Goal: Task Accomplishment & Management: Manage account settings

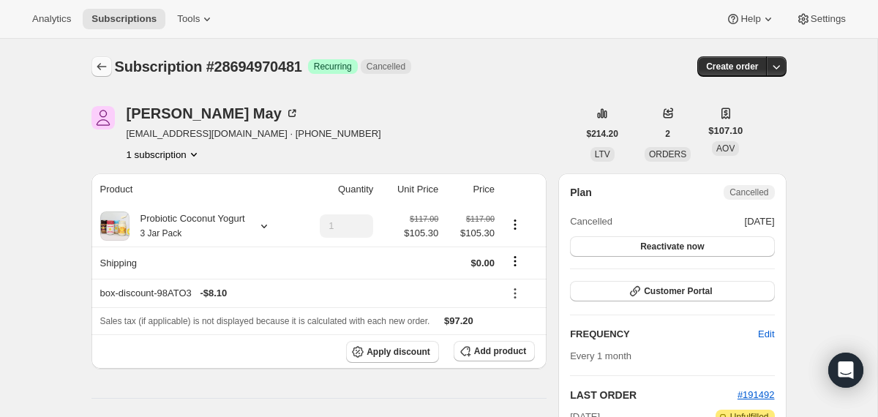
click at [102, 61] on icon "Subscriptions" at bounding box center [101, 66] width 15 height 15
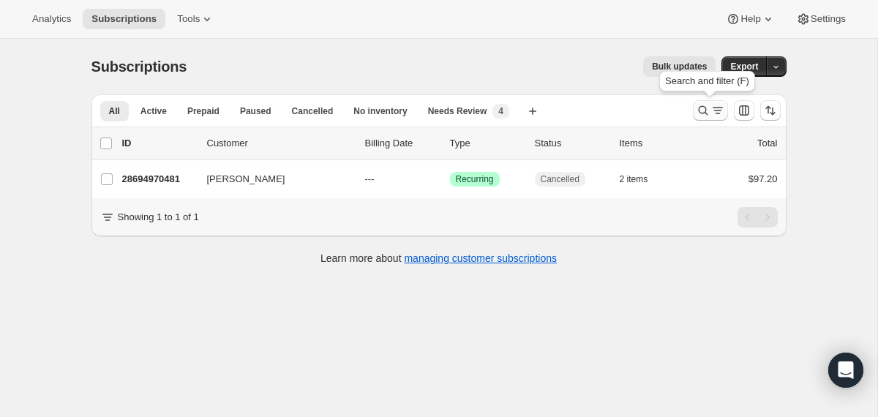
click at [704, 113] on icon "Search and filter results" at bounding box center [703, 111] width 10 height 10
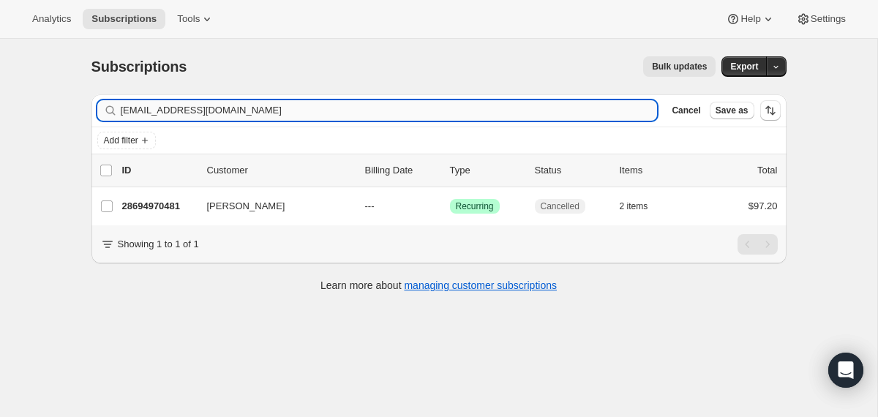
click at [544, 114] on input "[EMAIL_ADDRESS][DOMAIN_NAME]" at bounding box center [389, 110] width 537 height 20
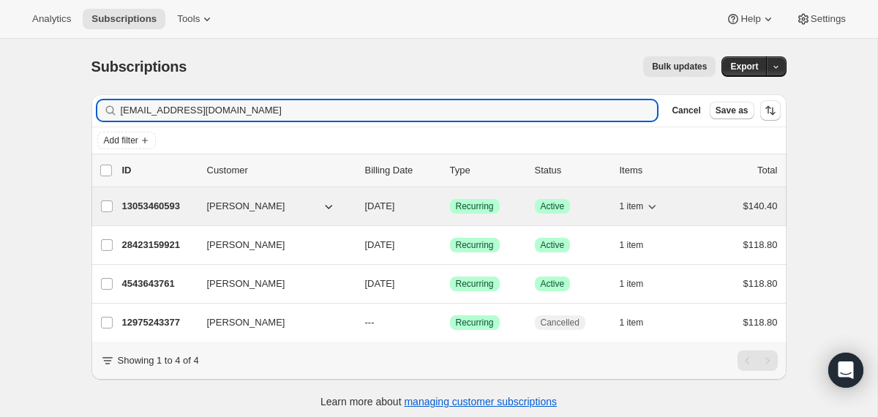
type input "[EMAIL_ADDRESS][DOMAIN_NAME]"
click at [359, 209] on div "13053460593 [PERSON_NAME] [DATE] Success Recurring Success Active 1 item $140.40" at bounding box center [449, 206] width 655 height 20
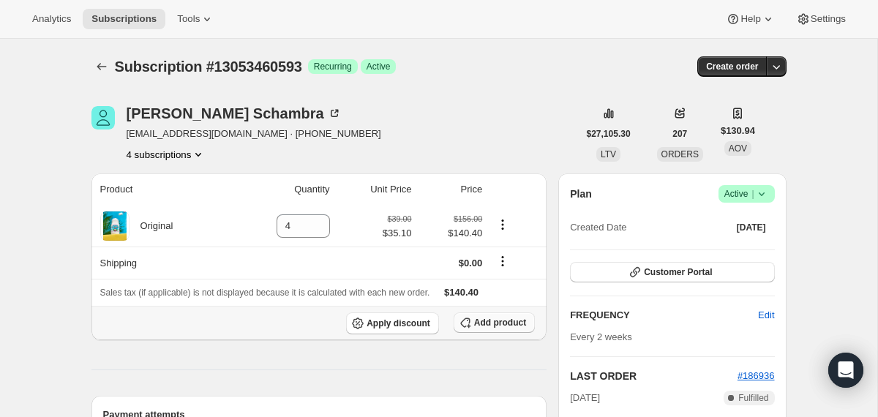
click at [484, 323] on span "Add product" at bounding box center [500, 323] width 52 height 12
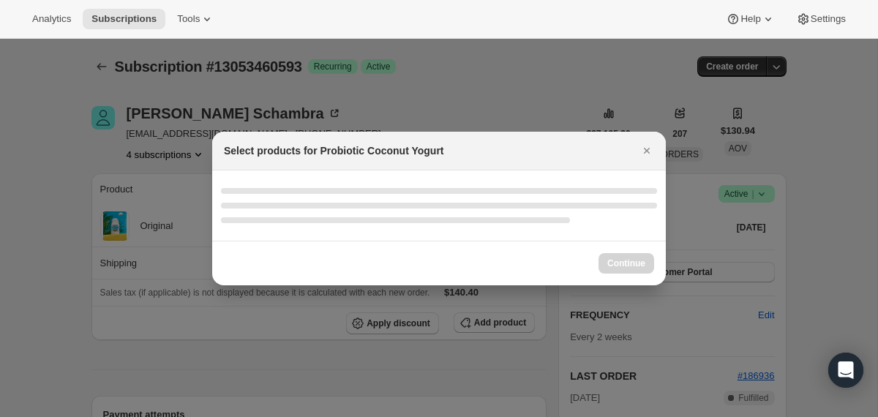
click at [408, 231] on div ":r2p4:" at bounding box center [439, 205] width 454 height 70
click at [648, 147] on icon "Close" at bounding box center [646, 150] width 15 height 15
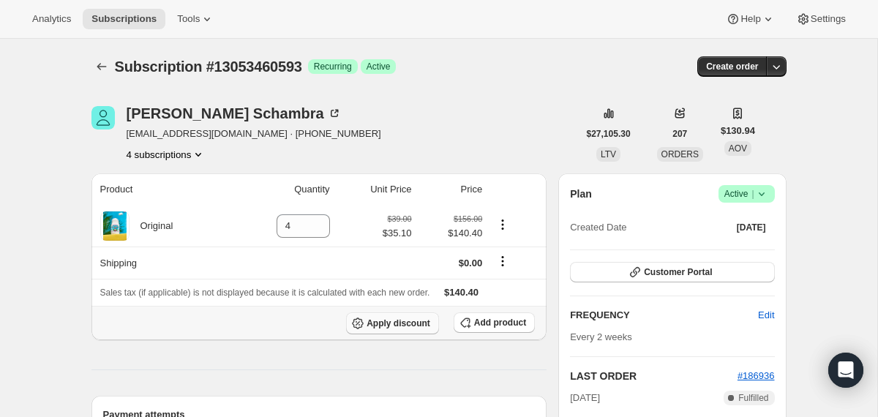
click at [399, 322] on span "Apply discount" at bounding box center [398, 323] width 64 height 12
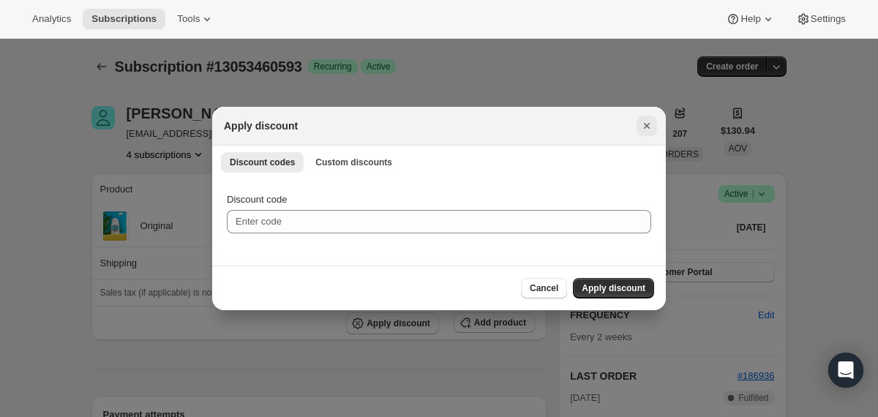
click at [647, 124] on icon "Close" at bounding box center [647, 126] width 6 height 6
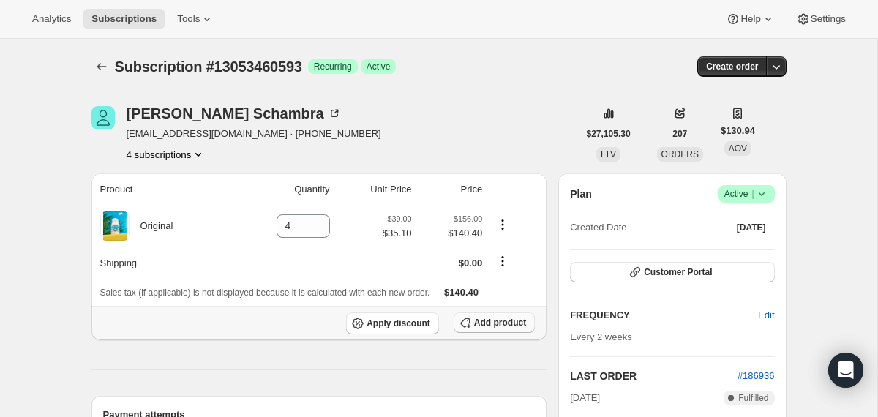
click at [502, 324] on span "Add product" at bounding box center [500, 323] width 52 height 12
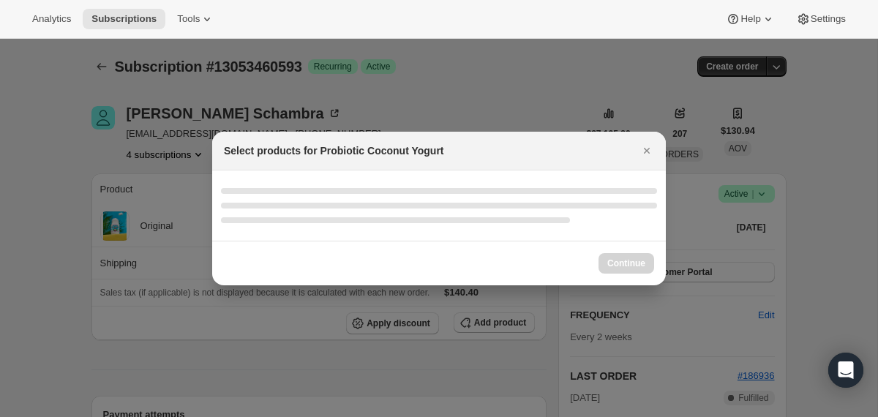
select select "gid://shopify/ProductVariant/40210939641969"
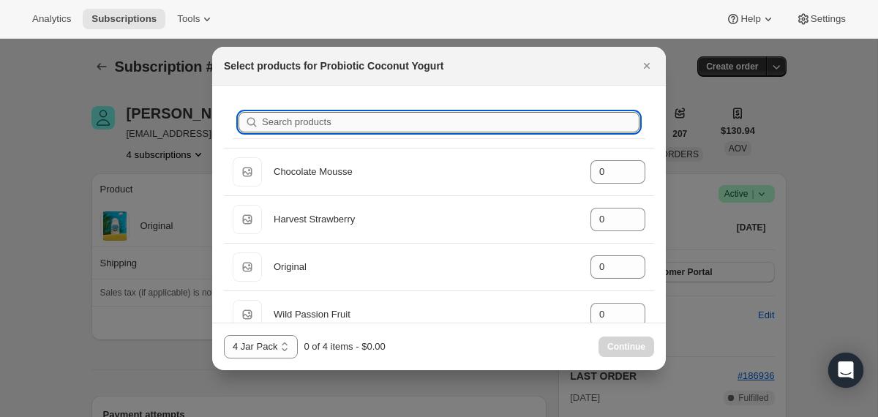
click at [454, 122] on input "Search products" at bounding box center [450, 122] width 377 height 20
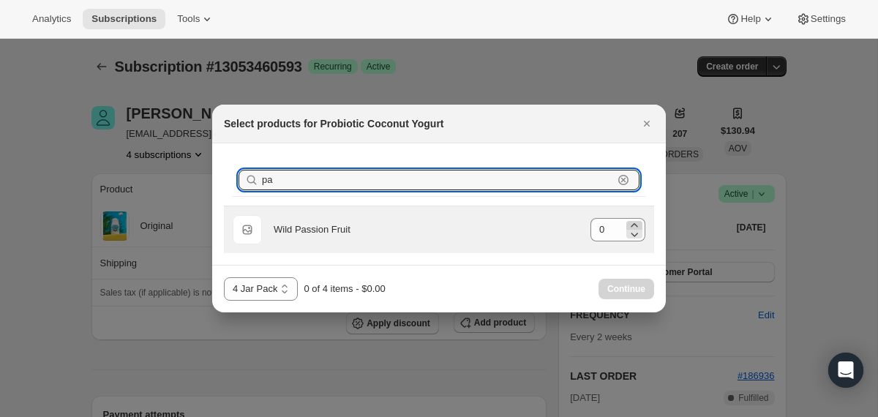
type input "pa"
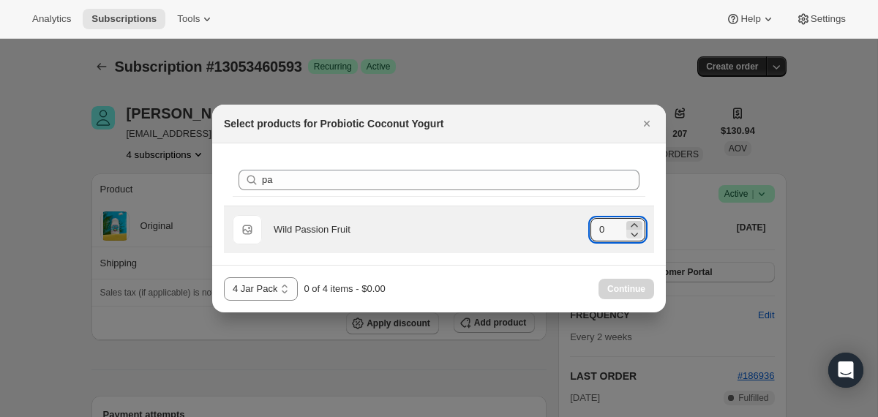
click at [633, 222] on icon ":r2pj:" at bounding box center [634, 225] width 15 height 15
type input "4"
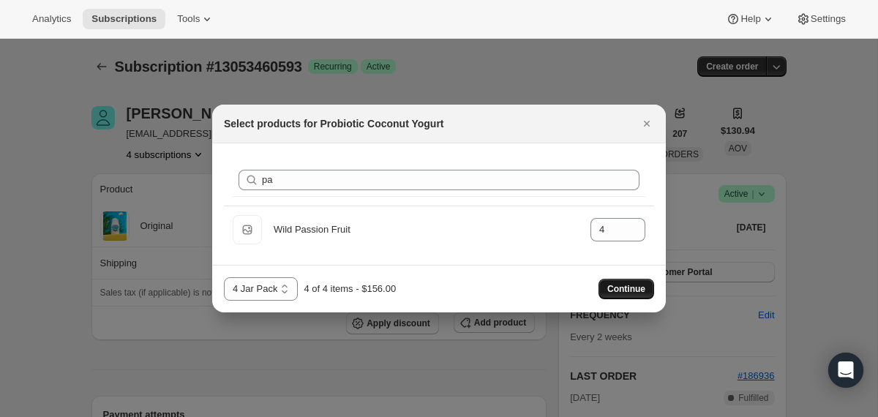
click at [630, 292] on span "Continue" at bounding box center [626, 289] width 38 height 12
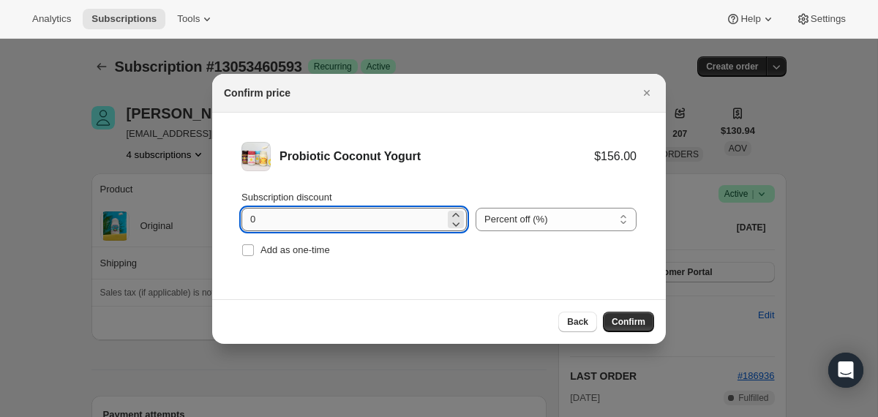
click at [255, 219] on input "0" at bounding box center [342, 219] width 203 height 23
type input "10"
click at [610, 321] on button "Confirm" at bounding box center [628, 322] width 51 height 20
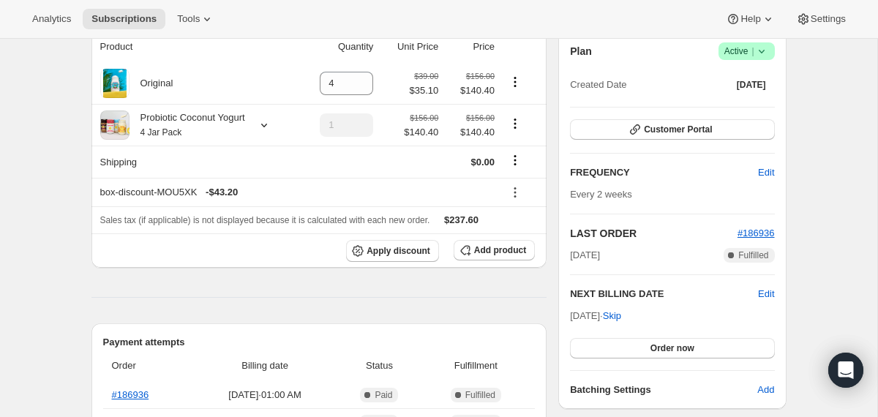
scroll to position [142, 0]
click at [511, 80] on icon "Product actions" at bounding box center [515, 82] width 15 height 15
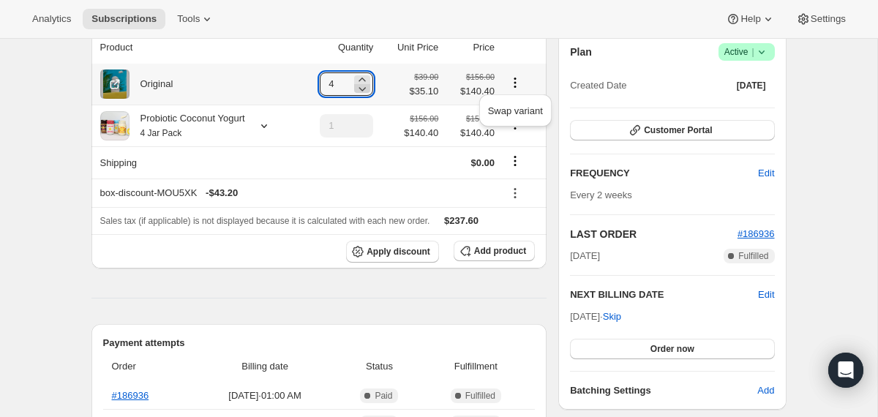
click at [358, 90] on icon at bounding box center [362, 88] width 15 height 15
type input "0"
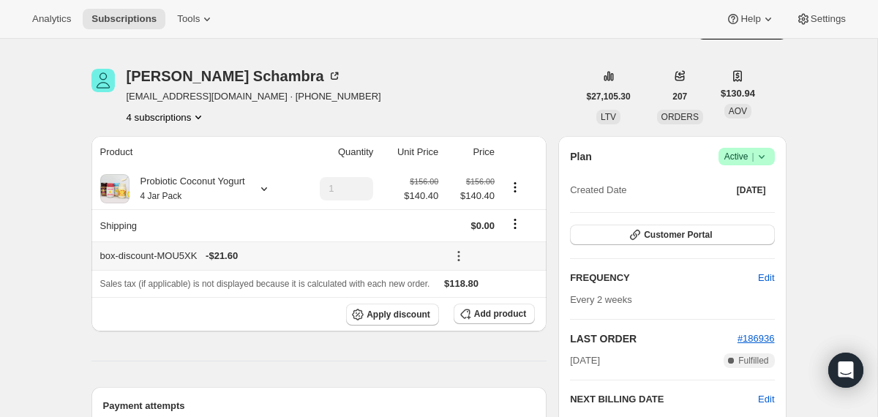
scroll to position [0, 0]
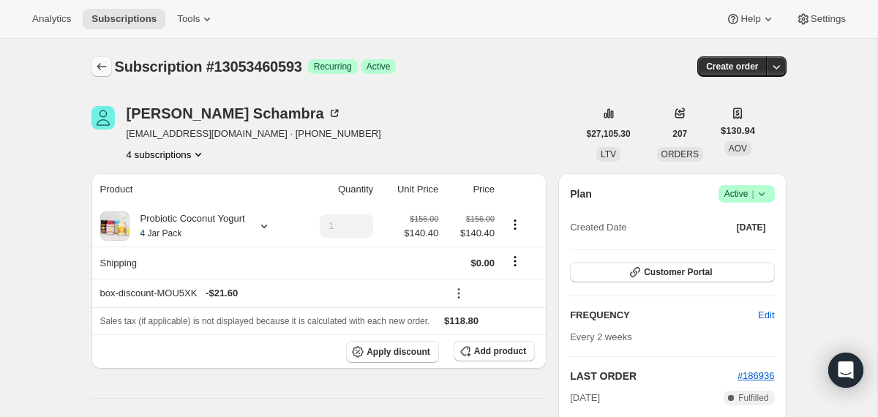
click at [102, 65] on icon "Subscriptions" at bounding box center [101, 66] width 15 height 15
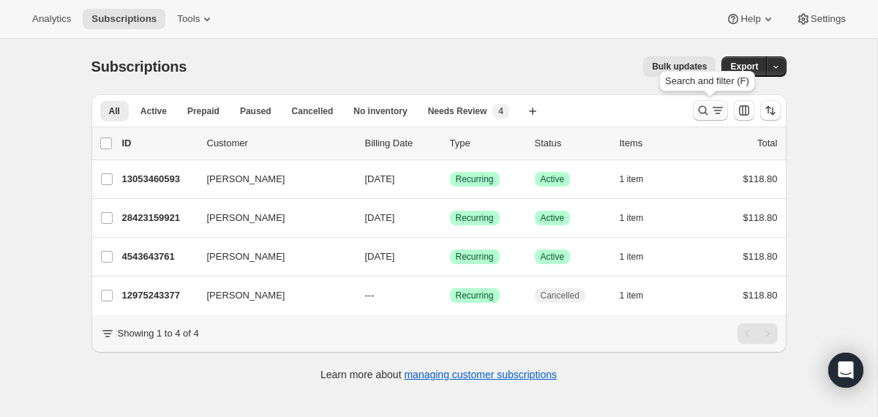
click at [701, 113] on icon "Search and filter results" at bounding box center [703, 111] width 10 height 10
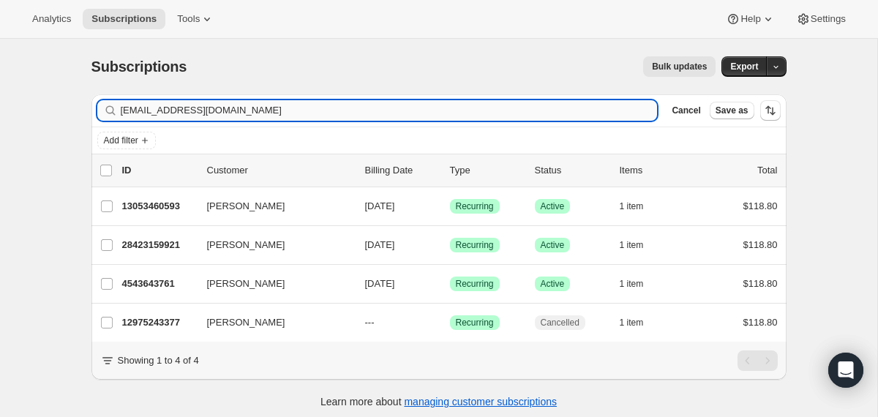
click at [465, 111] on input "[EMAIL_ADDRESS][DOMAIN_NAME]" at bounding box center [389, 110] width 537 height 20
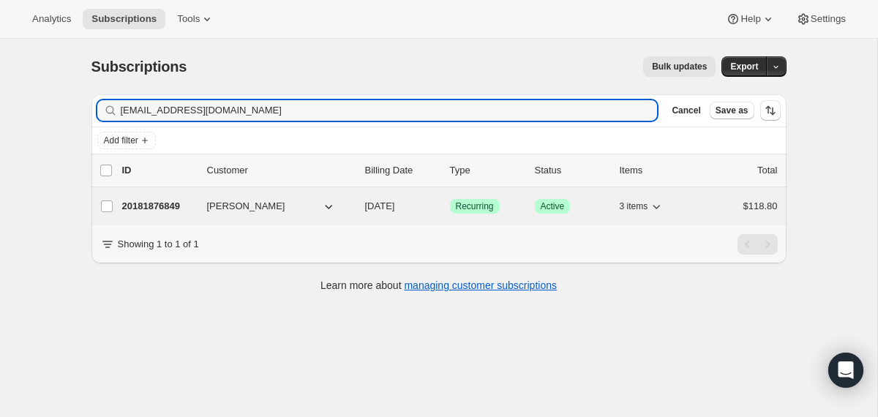
type input "[EMAIL_ADDRESS][DOMAIN_NAME]"
click at [358, 211] on div "20181876849 [PERSON_NAME] [DATE] Success Recurring Success Active 3 items $118.…" at bounding box center [449, 206] width 655 height 20
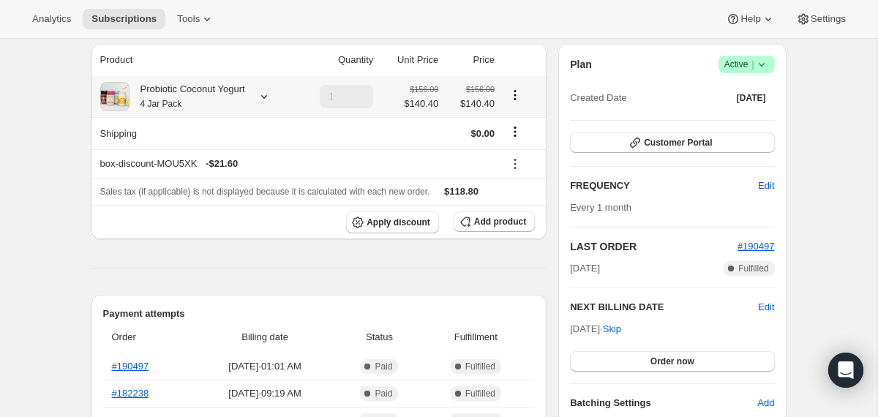
scroll to position [130, 0]
click at [761, 310] on span "Edit" at bounding box center [766, 306] width 16 height 15
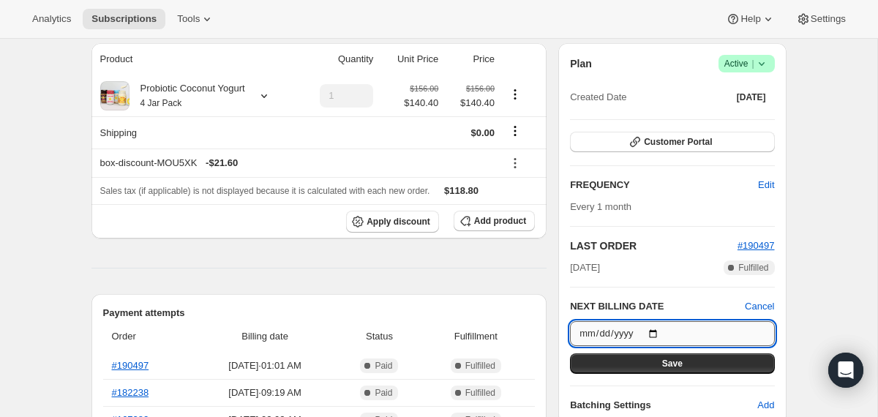
click at [659, 331] on input "[DATE]" at bounding box center [672, 333] width 204 height 25
click at [658, 333] on input "[DATE]" at bounding box center [672, 333] width 204 height 25
type input "[DATE]"
click at [629, 369] on button "Save" at bounding box center [672, 363] width 204 height 20
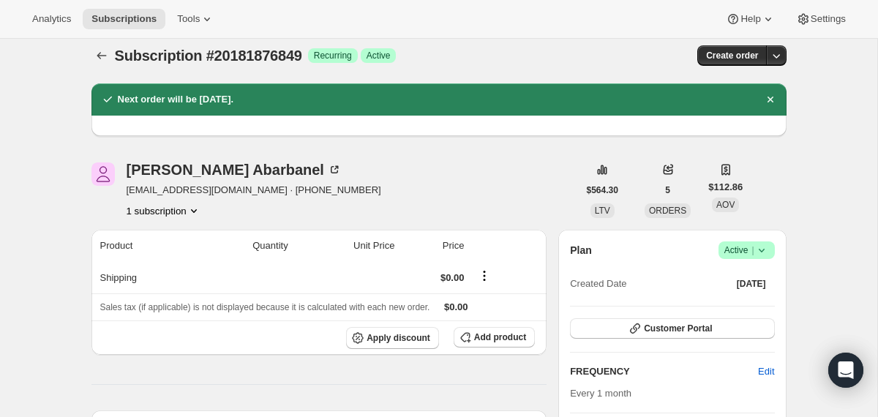
scroll to position [0, 0]
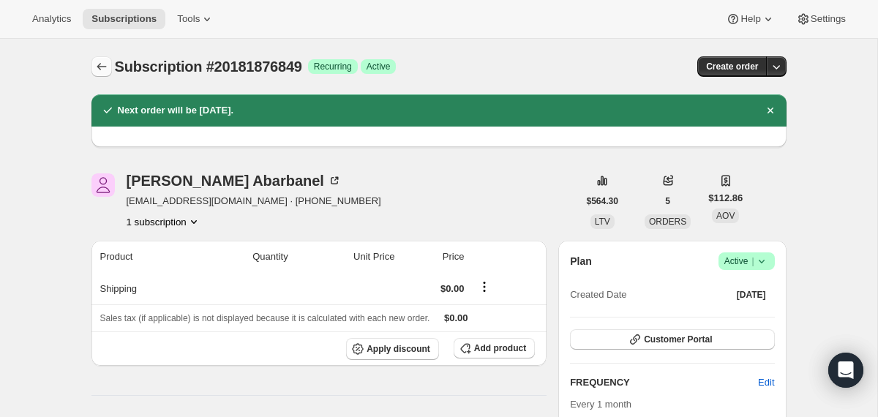
click at [101, 68] on icon "Subscriptions" at bounding box center [101, 66] width 15 height 15
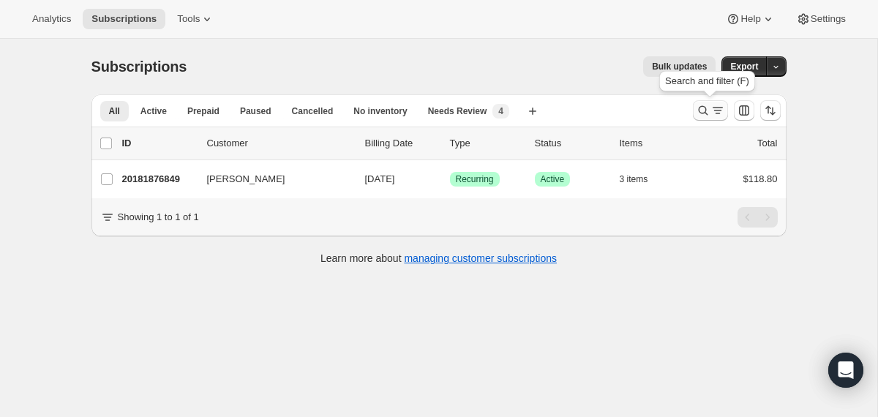
click at [700, 108] on icon "Search and filter results" at bounding box center [703, 110] width 15 height 15
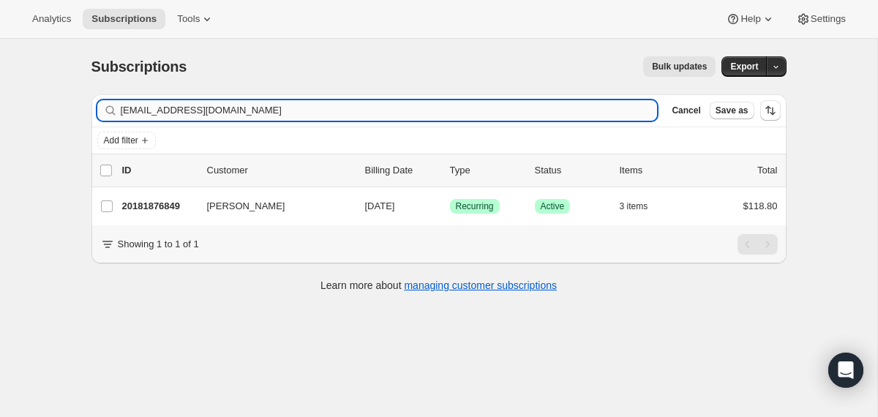
click at [585, 113] on input "[EMAIL_ADDRESS][DOMAIN_NAME]" at bounding box center [389, 110] width 537 height 20
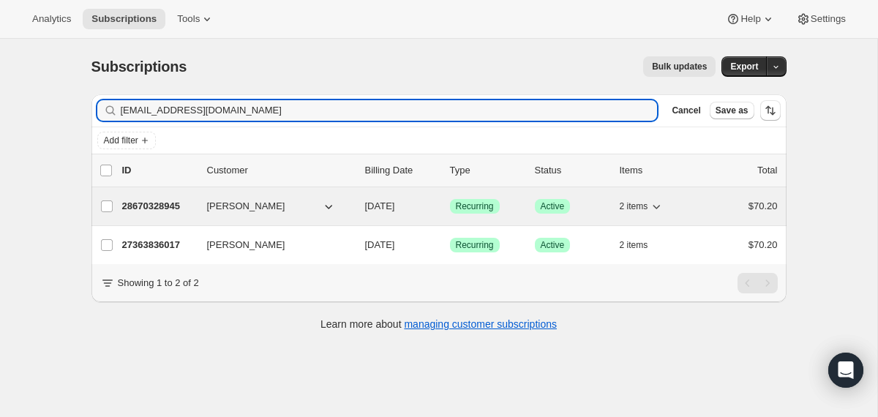
type input "[EMAIL_ADDRESS][DOMAIN_NAME]"
click at [358, 204] on div "28670328945 [PERSON_NAME] [DATE] Success Recurring Success Active 2 items $70.20" at bounding box center [449, 206] width 655 height 20
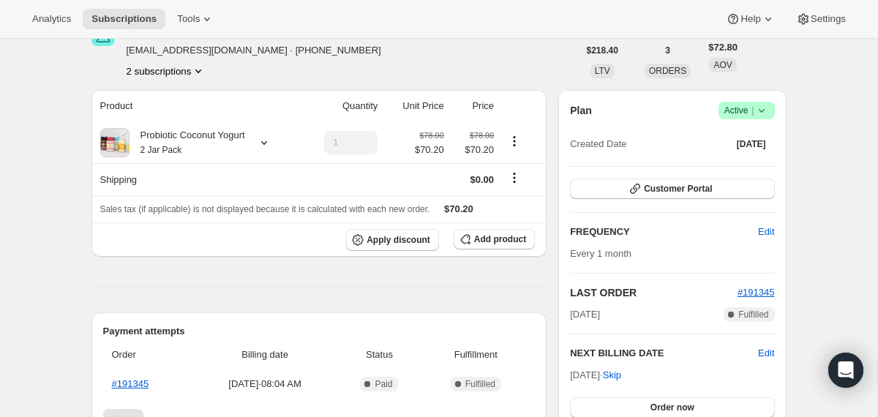
scroll to position [71, 0]
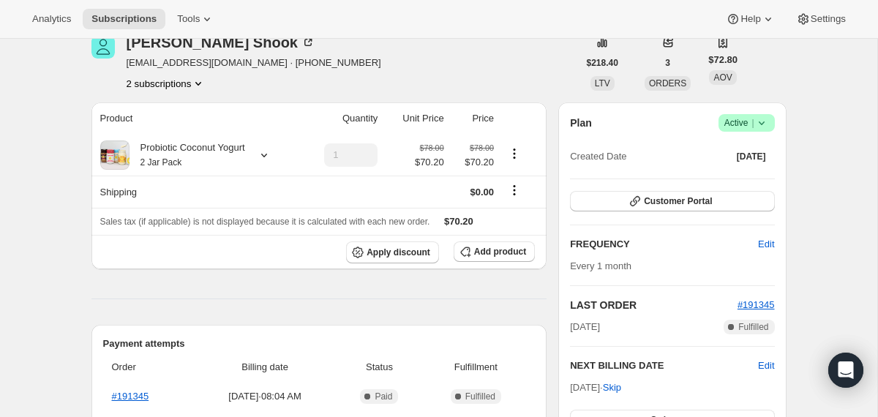
click at [765, 121] on icon at bounding box center [761, 123] width 15 height 15
click at [729, 178] on span "Cancel subscription" at bounding box center [740, 176] width 83 height 11
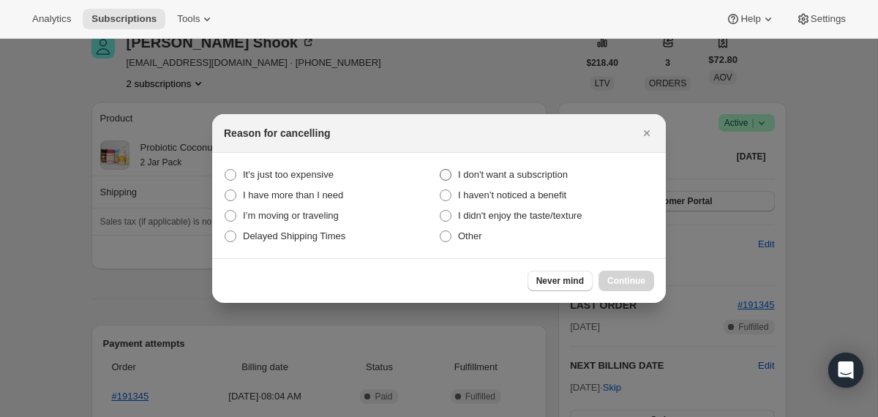
click at [513, 173] on span "I don't want a subscription" at bounding box center [513, 174] width 110 height 11
click at [440, 170] on subscription "I don't want a subscription" at bounding box center [440, 169] width 1 height 1
radio subscription "true"
click at [618, 280] on span "Continue" at bounding box center [626, 281] width 38 height 12
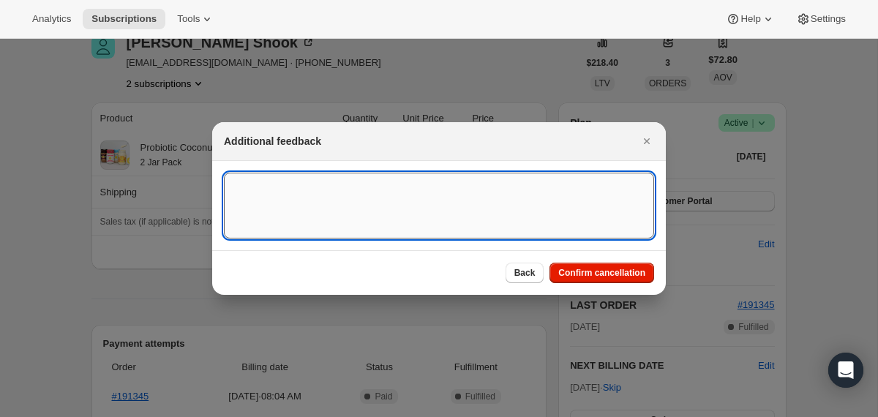
click at [557, 188] on textarea ":r3en:" at bounding box center [439, 206] width 430 height 66
type textarea "double sub"
click at [621, 271] on span "Confirm cancellation" at bounding box center [601, 273] width 87 height 12
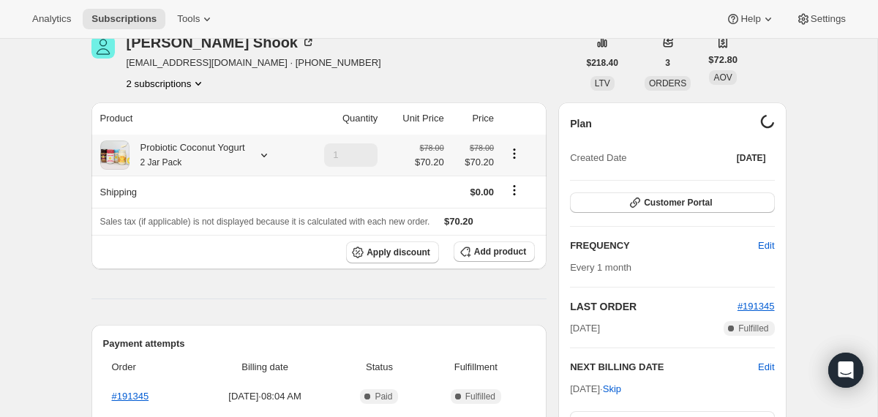
scroll to position [0, 0]
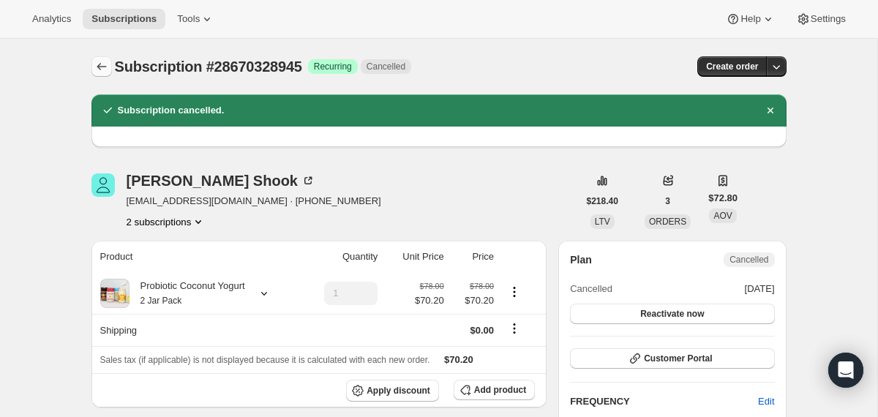
click at [99, 73] on icon "Subscriptions" at bounding box center [101, 66] width 15 height 15
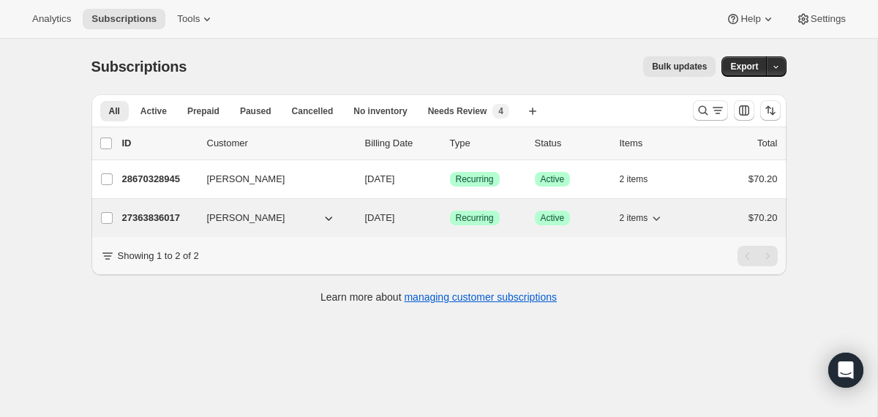
click at [361, 215] on div "27363836017 [PERSON_NAME] [DATE] Success Recurring Success Active 2 items $70.20" at bounding box center [449, 218] width 655 height 20
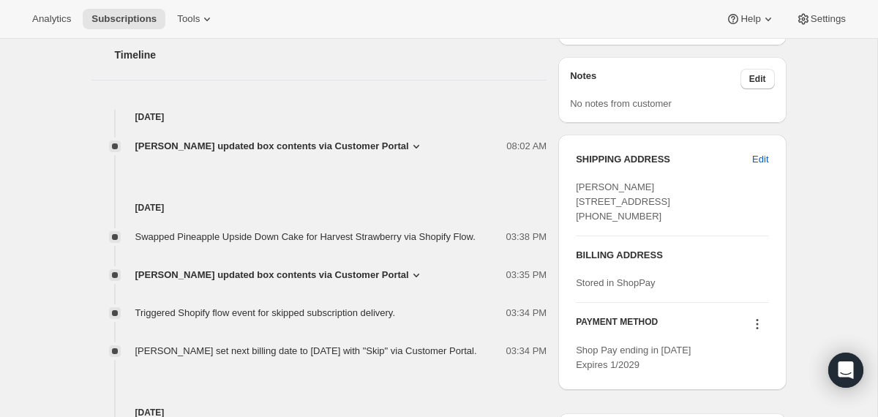
scroll to position [508, 0]
click at [296, 141] on span "[PERSON_NAME] updated box contents via Customer Portal" at bounding box center [272, 145] width 274 height 15
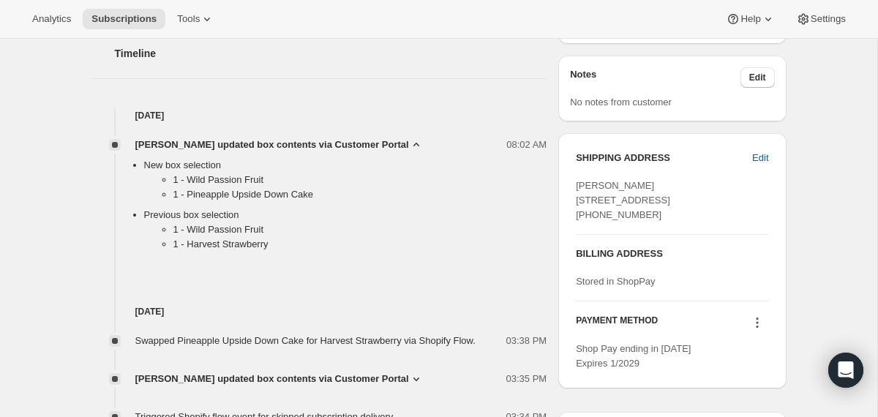
click at [296, 142] on span "[PERSON_NAME] updated box contents via Customer Portal" at bounding box center [272, 145] width 274 height 15
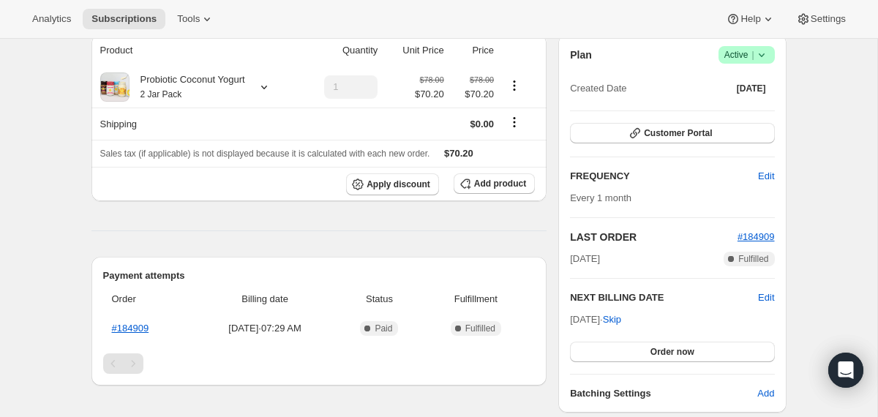
scroll to position [138, 0]
click at [770, 298] on span "Edit" at bounding box center [766, 298] width 16 height 15
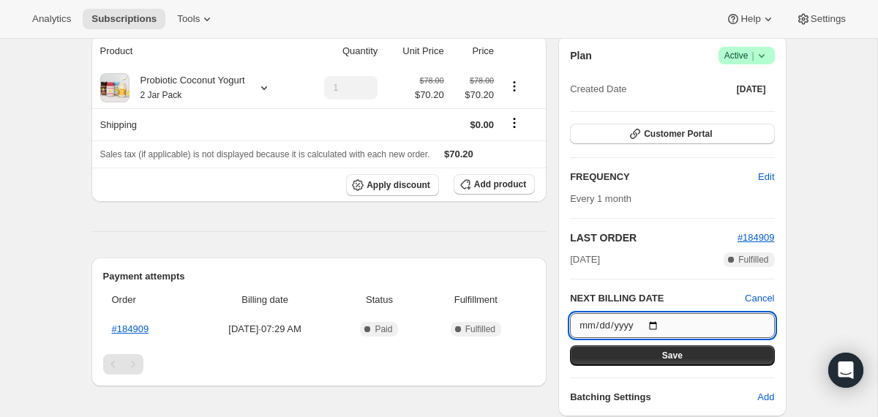
click at [658, 321] on input "[DATE]" at bounding box center [672, 325] width 204 height 25
type input "[DATE]"
click at [643, 353] on button "Save" at bounding box center [672, 355] width 204 height 20
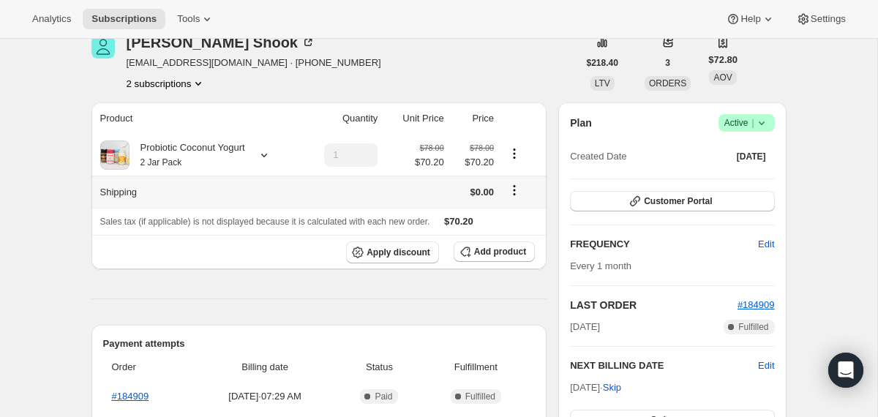
scroll to position [0, 0]
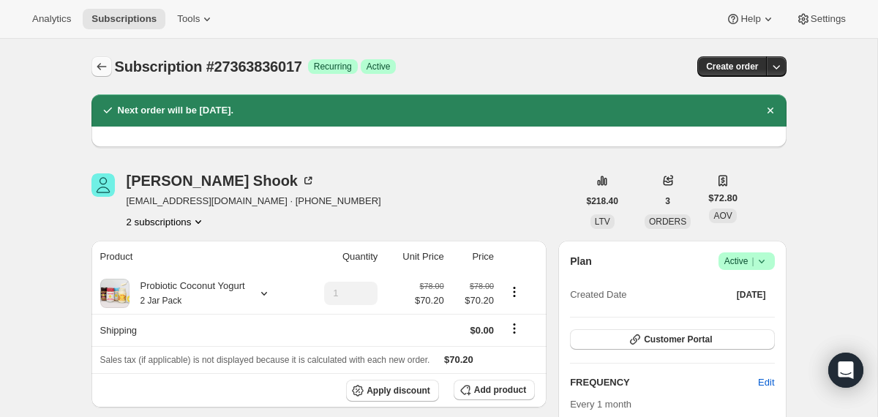
click at [99, 72] on icon "Subscriptions" at bounding box center [101, 66] width 15 height 15
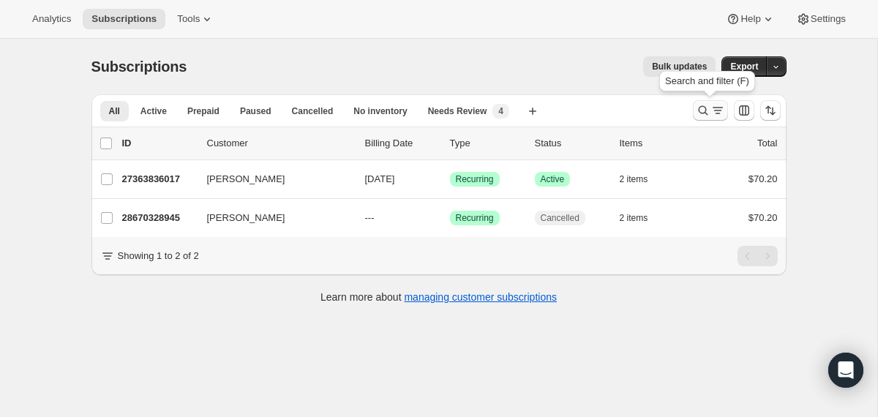
click at [705, 105] on icon "Search and filter results" at bounding box center [703, 110] width 15 height 15
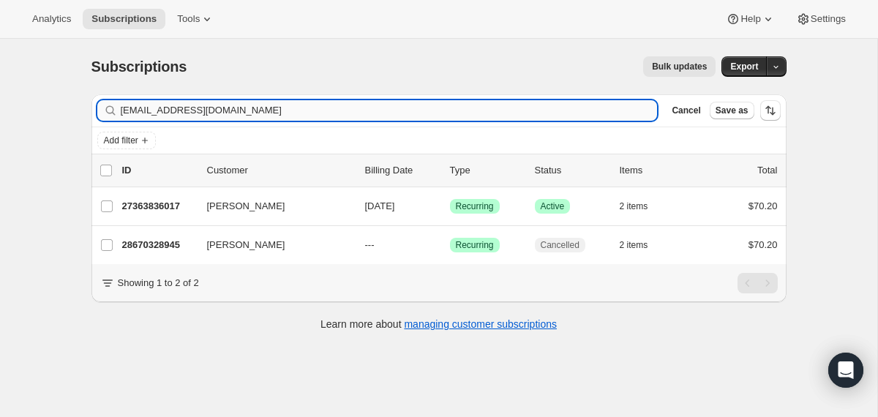
click at [492, 108] on input "[EMAIL_ADDRESS][DOMAIN_NAME]" at bounding box center [389, 110] width 537 height 20
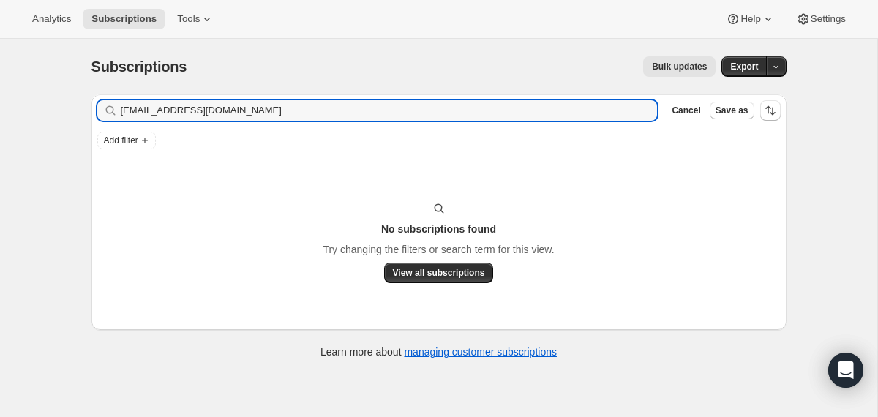
type input "[EMAIL_ADDRESS][DOMAIN_NAME]"
